Goal: Find specific page/section: Find specific page/section

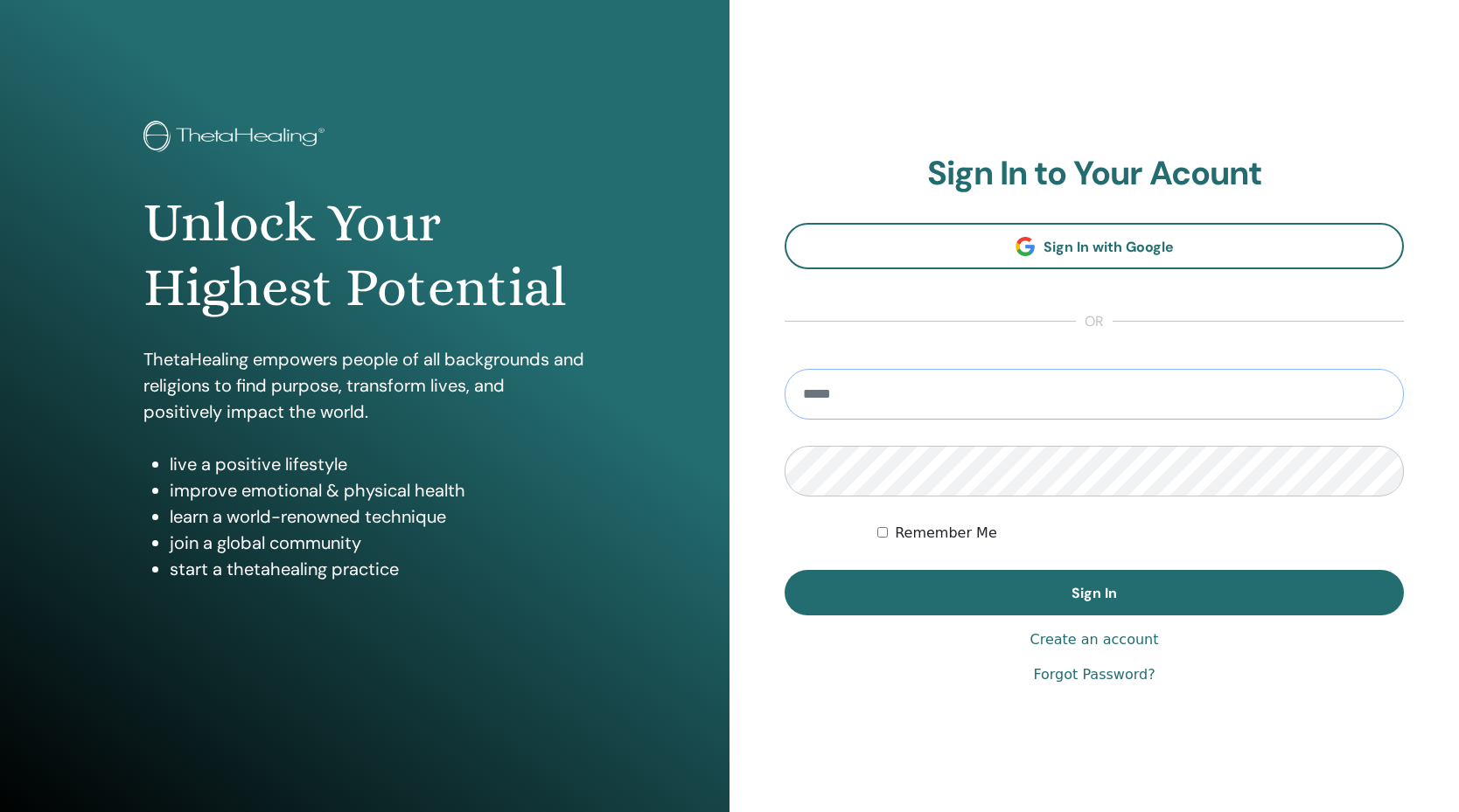
type input "**********"
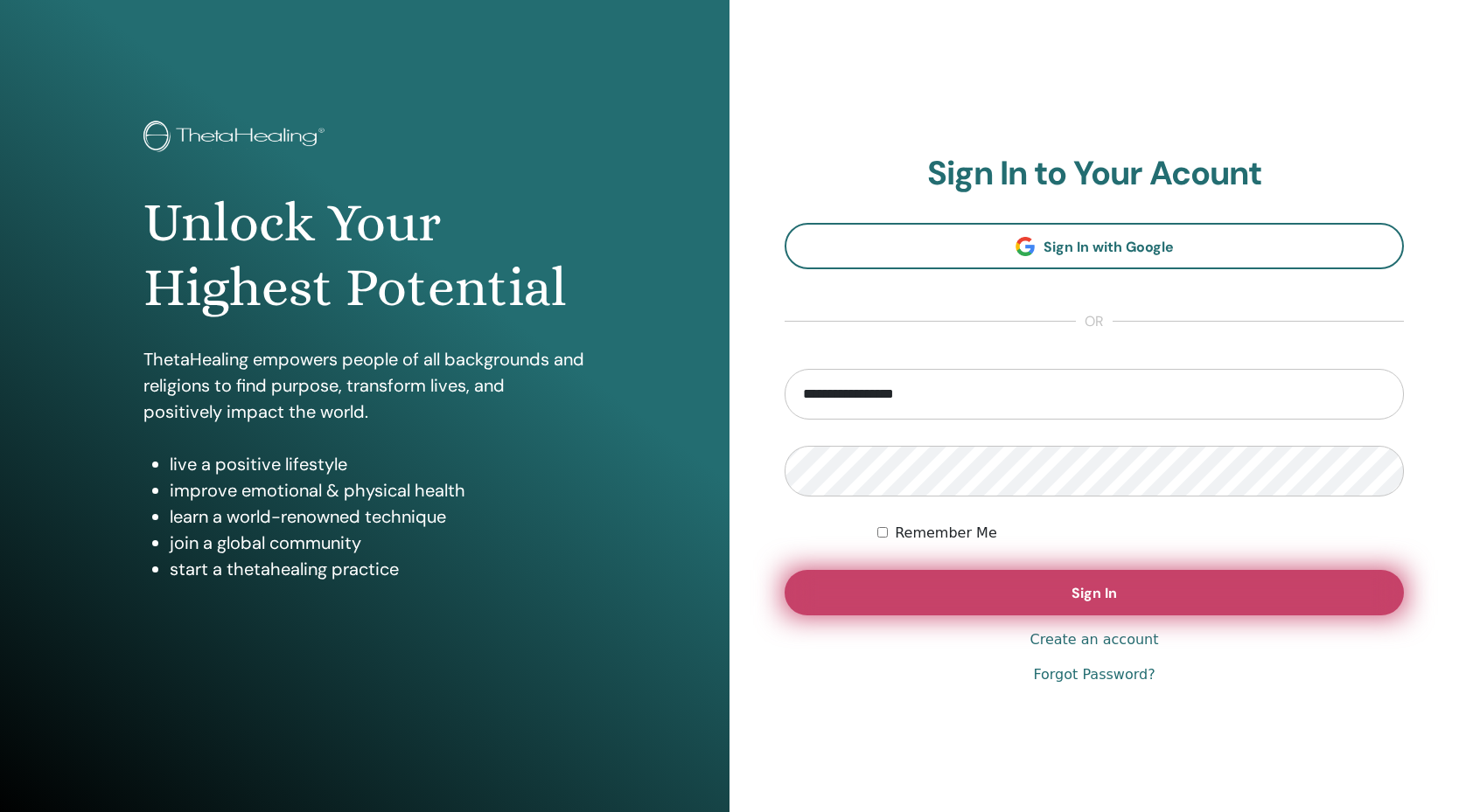
click at [988, 598] on button "Sign In" at bounding box center [1094, 592] width 619 height 45
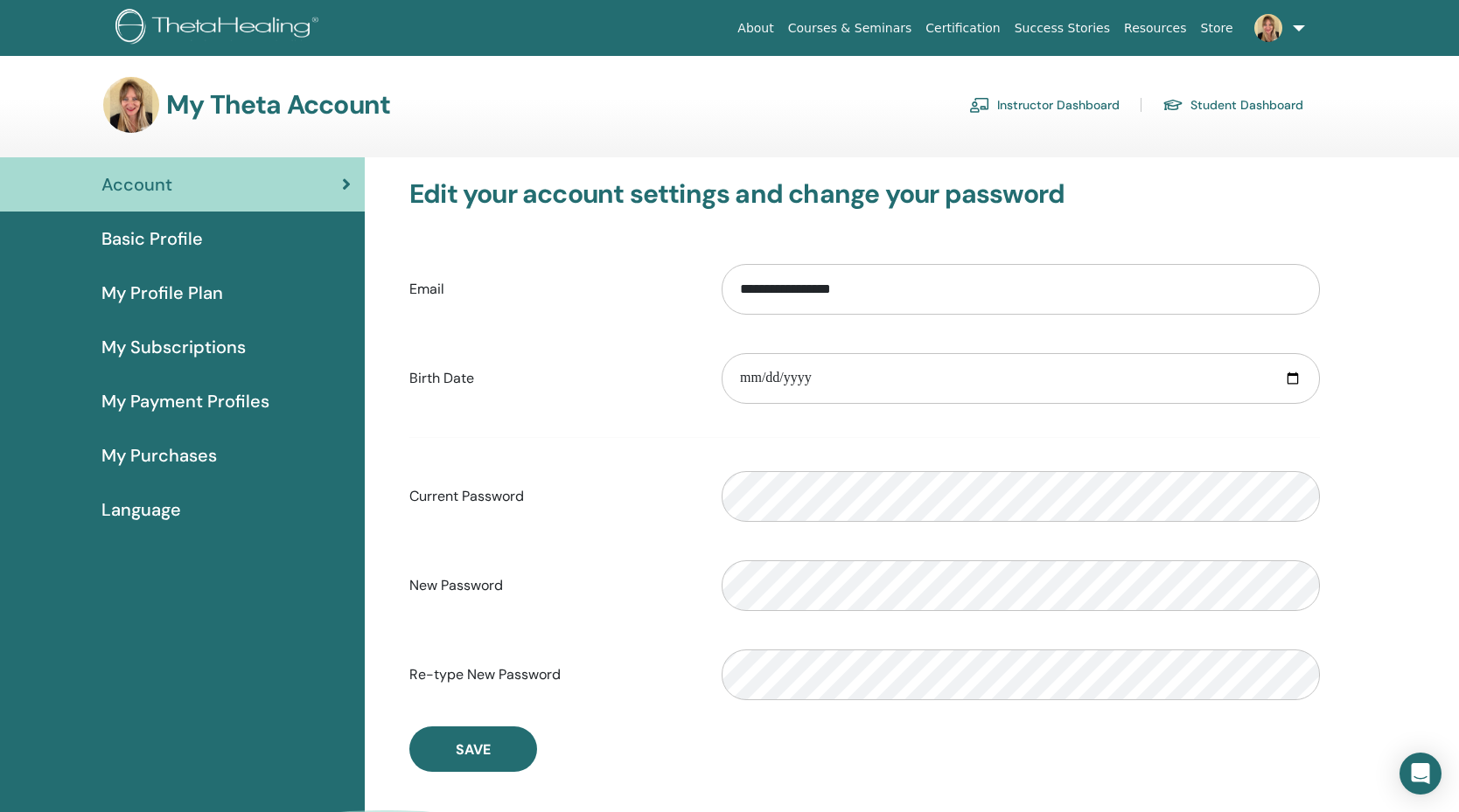
click at [1063, 110] on link "Instructor Dashboard" at bounding box center [1045, 105] width 151 height 28
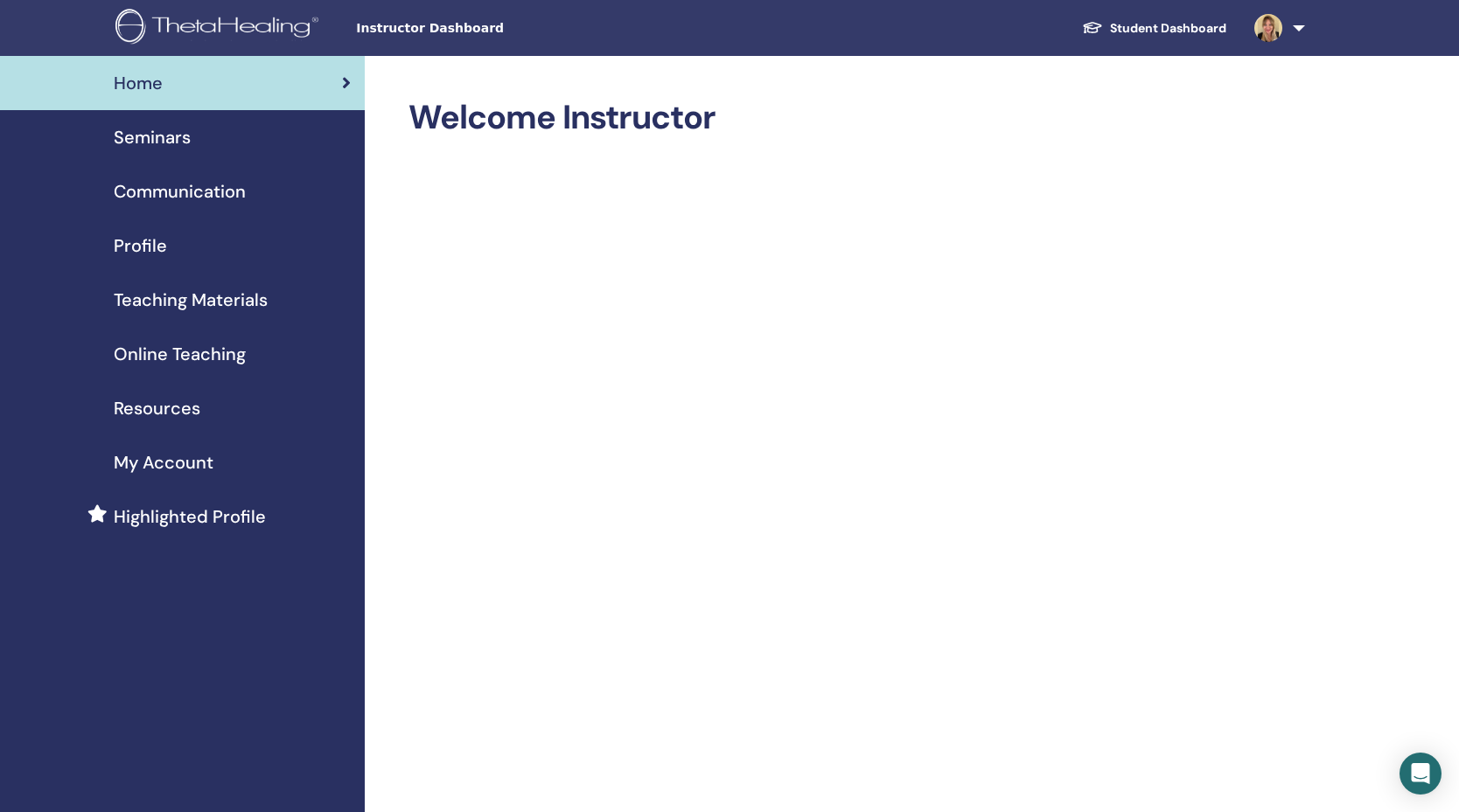
click at [207, 295] on span "Teaching Materials" at bounding box center [191, 300] width 154 height 27
